Goal: Task Accomplishment & Management: Complete application form

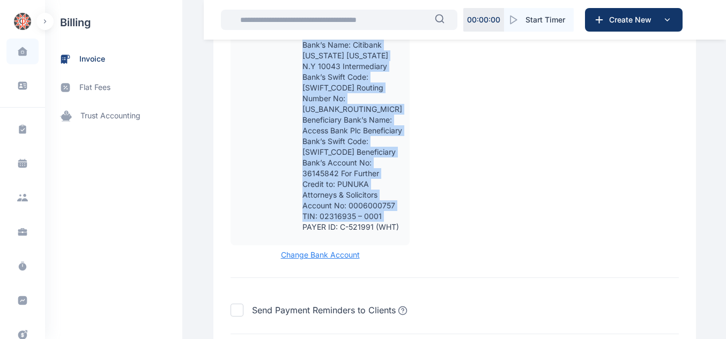
scroll to position [1404, 0]
click at [13, 58] on span at bounding box center [22, 51] width 27 height 23
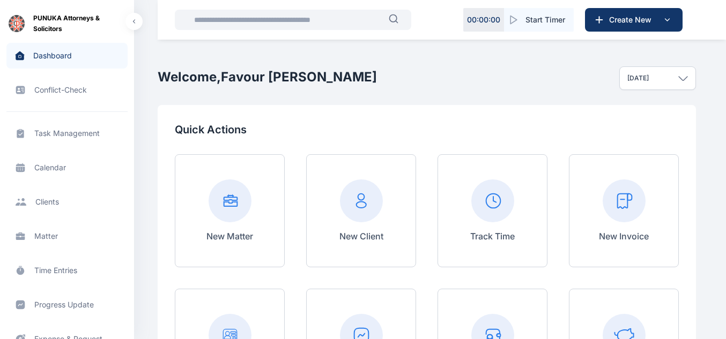
click at [630, 213] on rect at bounding box center [624, 201] width 43 height 43
click at [621, 201] on rect at bounding box center [624, 201] width 43 height 43
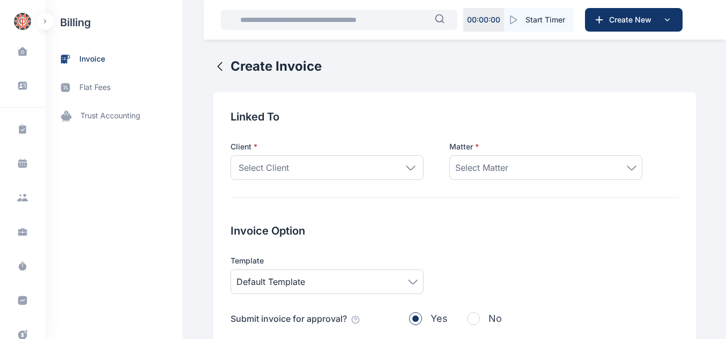
click at [366, 160] on div "Select Client" at bounding box center [327, 167] width 193 height 25
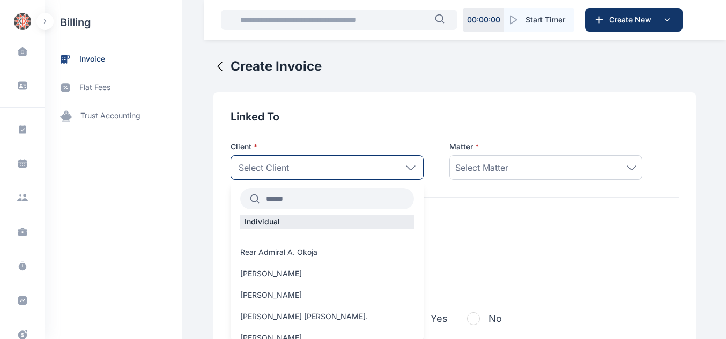
click at [338, 198] on input "text" at bounding box center [337, 198] width 154 height 19
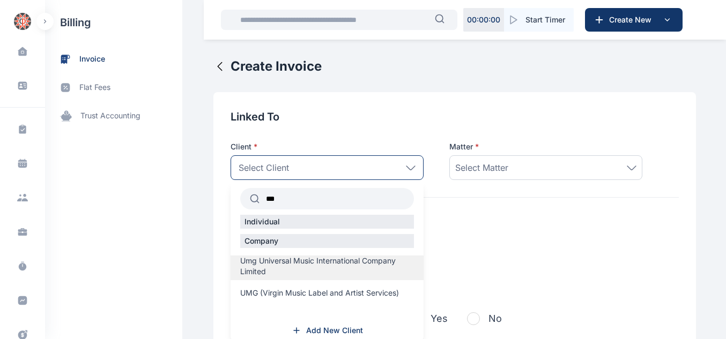
type input "***"
click at [264, 265] on span "Umg Universal Music International Company Limited" at bounding box center [327, 266] width 174 height 21
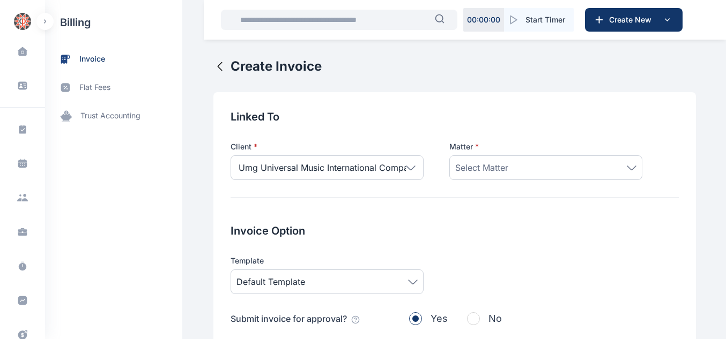
click at [473, 155] on div "Matter * Select Matter" at bounding box center [545, 161] width 193 height 39
click at [462, 171] on span "Select Matter" at bounding box center [481, 167] width 53 height 13
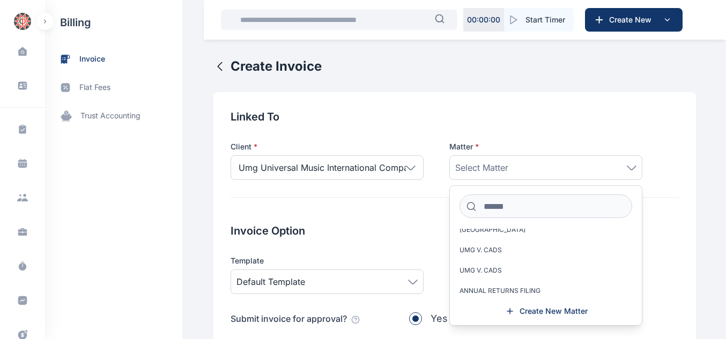
scroll to position [238, 0]
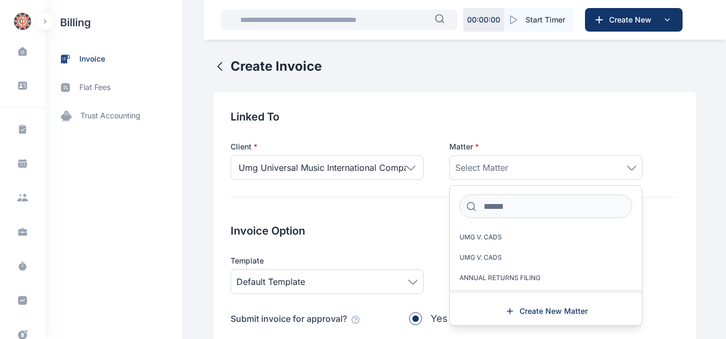
click at [510, 294] on span "POST-INCORPORATION FILINGS" at bounding box center [509, 298] width 100 height 9
click at [665, 179] on div "Client * Umg Universal Music International Company Limited *** Individual Compa…" at bounding box center [455, 152] width 448 height 56
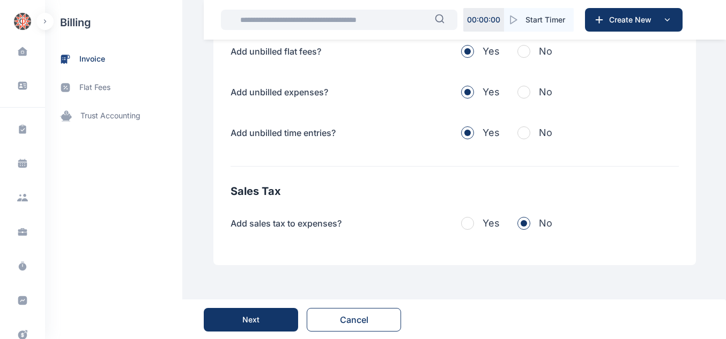
scroll to position [415, 0]
click at [517, 130] on span "button" at bounding box center [523, 131] width 13 height 13
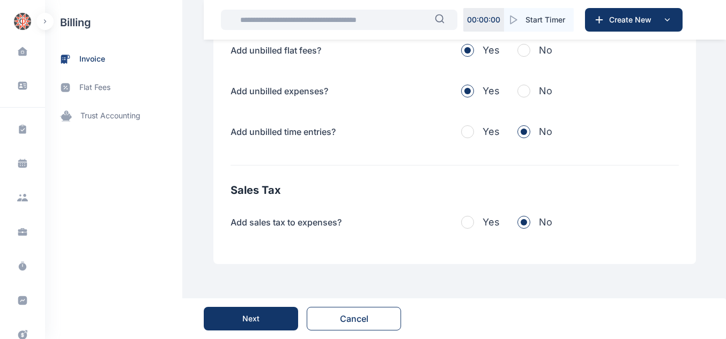
click at [517, 91] on span "button" at bounding box center [523, 91] width 13 height 13
click at [517, 45] on span "button" at bounding box center [523, 50] width 13 height 13
click at [241, 306] on div "Next" at bounding box center [251, 319] width 94 height 41
click at [243, 318] on div "Next" at bounding box center [250, 319] width 17 height 11
